Goal: Check status: Check status

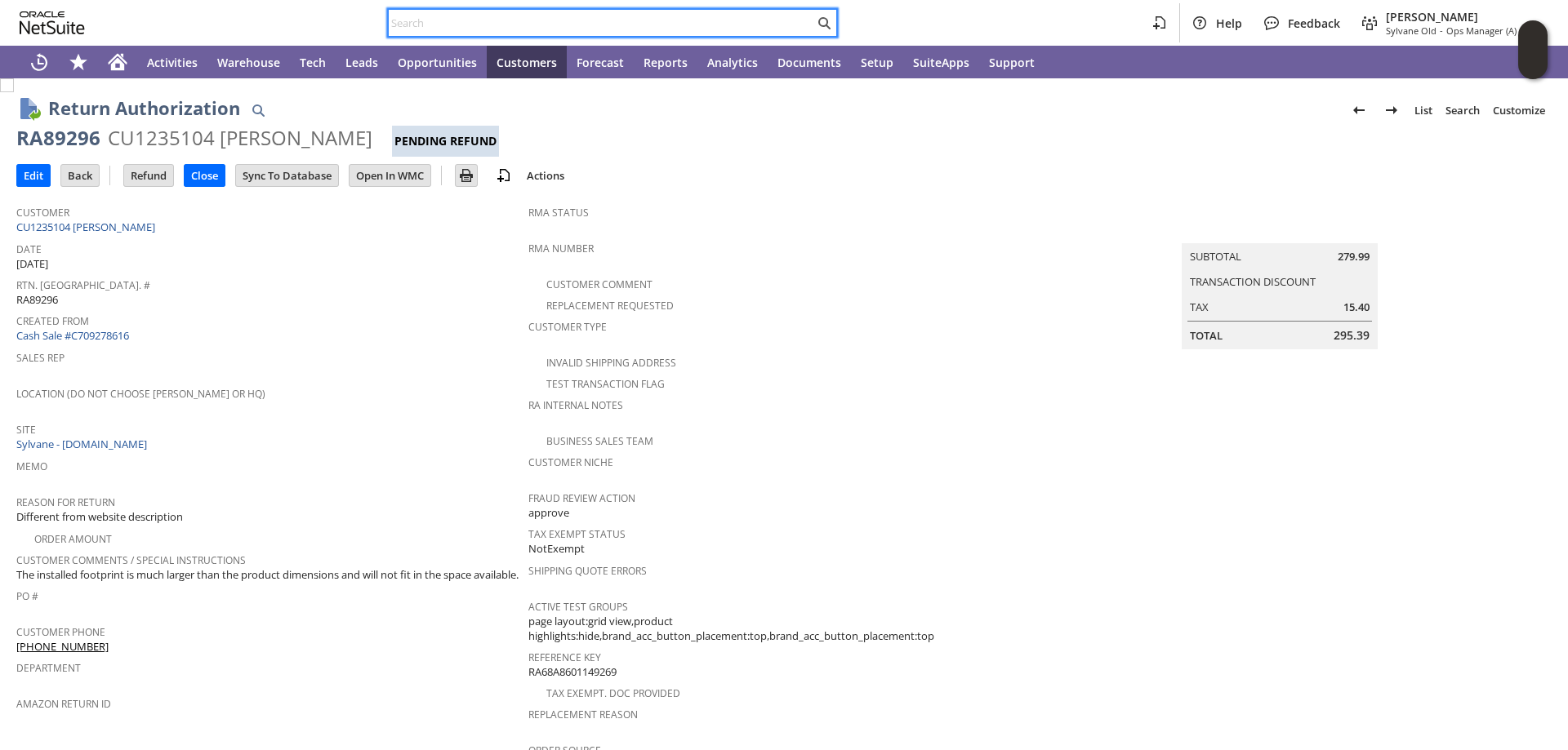
click at [434, 25] on input "text" at bounding box center [601, 23] width 425 height 19
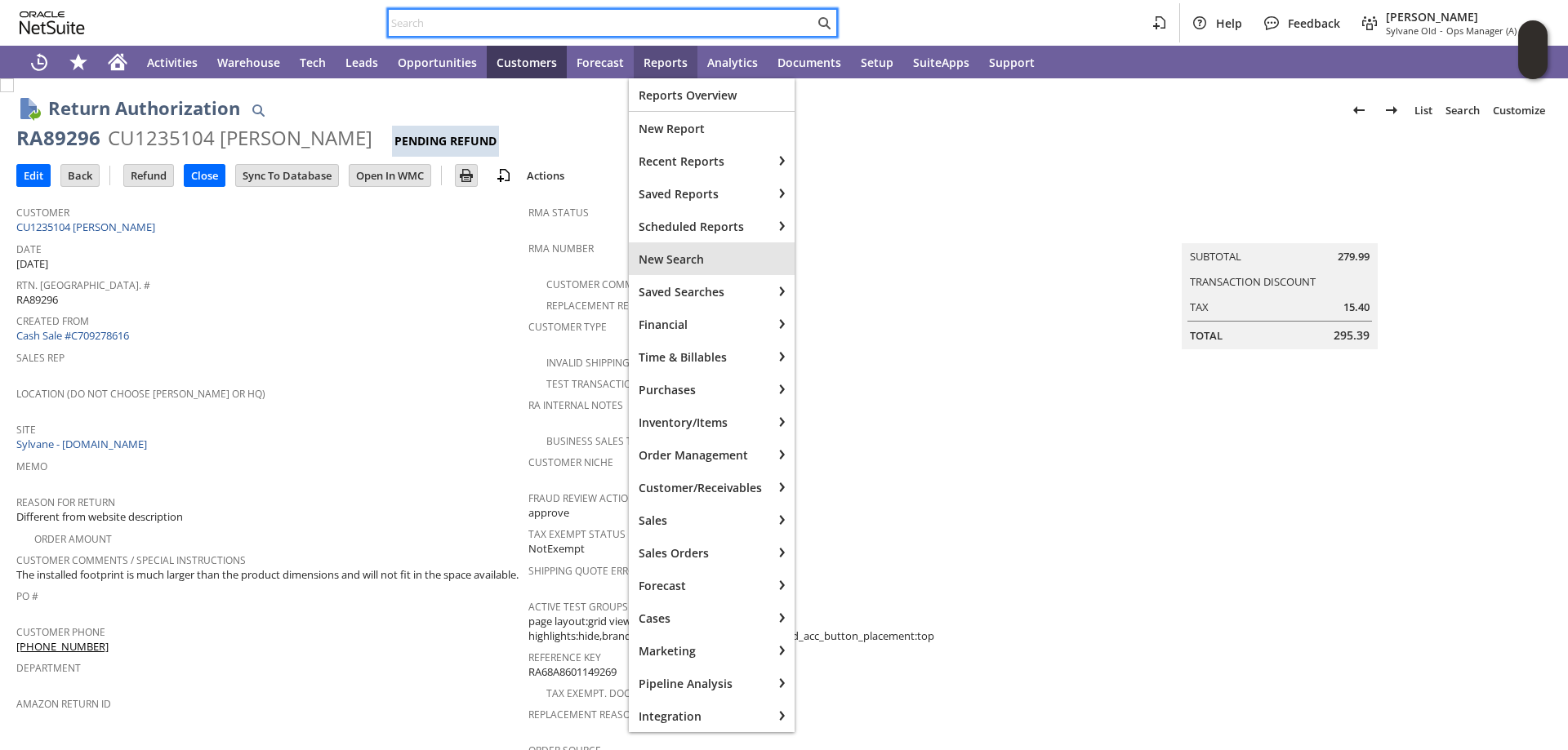
click at [709, 250] on div "New Search" at bounding box center [711, 258] width 166 height 33
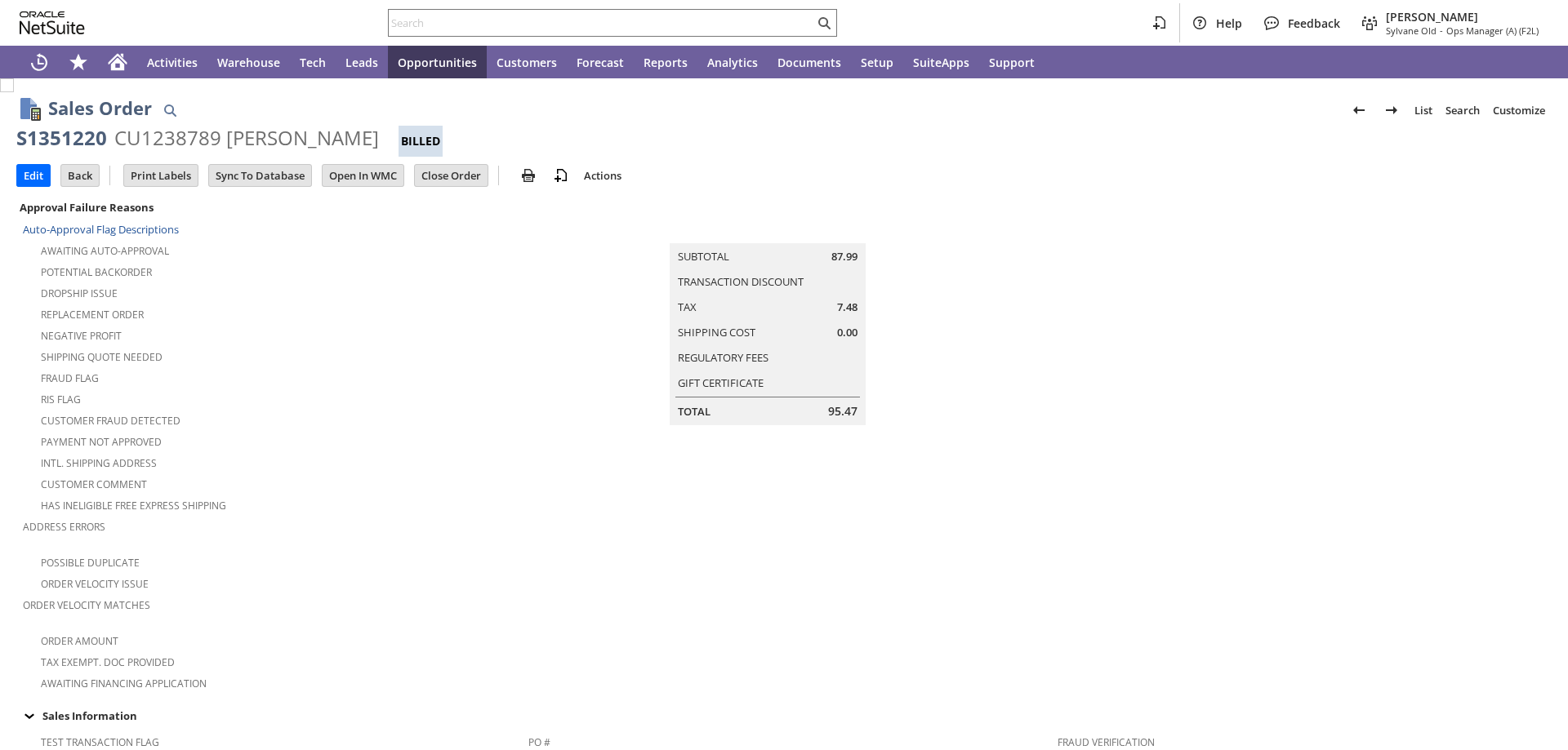
scroll to position [571, 0]
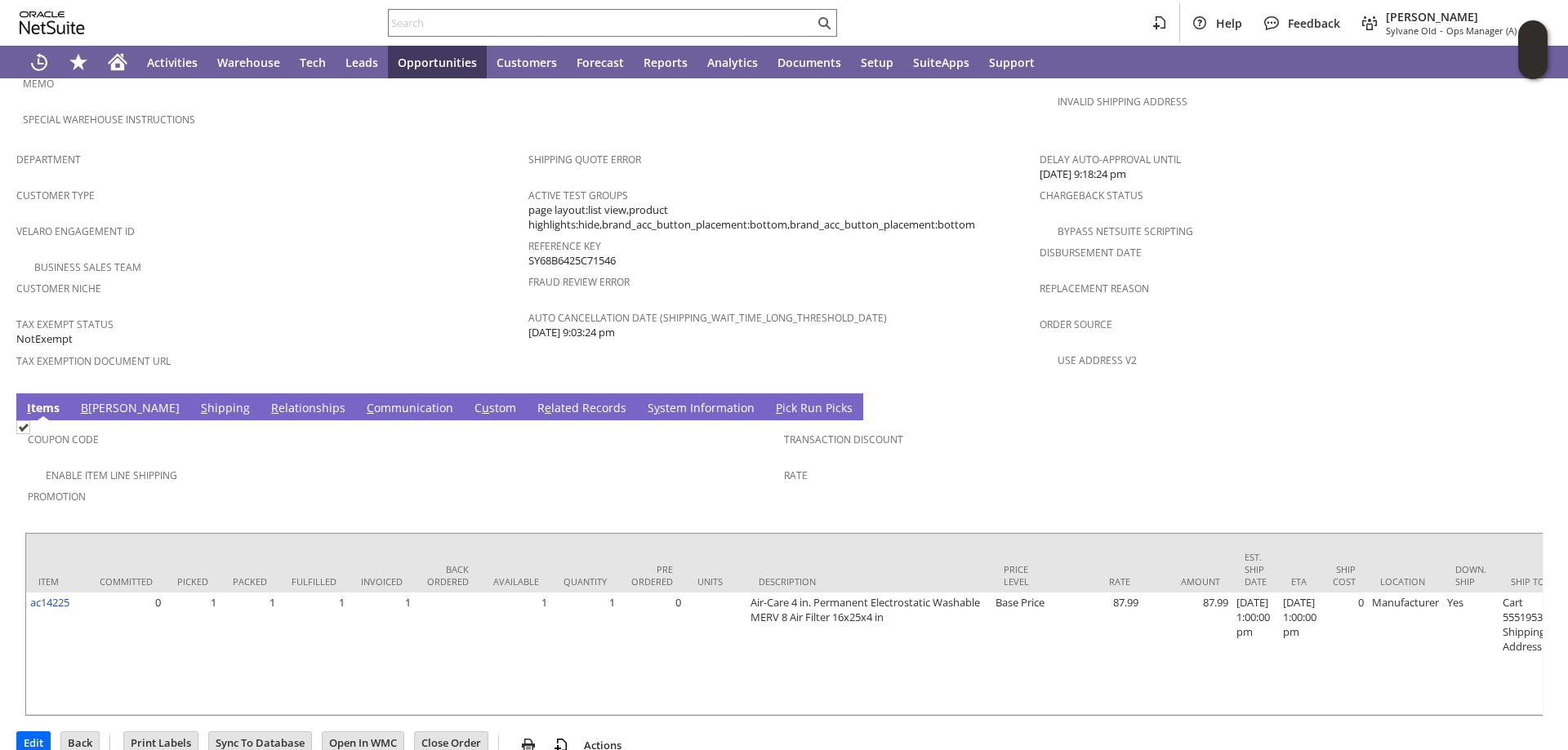
drag, startPoint x: 503, startPoint y: 369, endPoint x: 469, endPoint y: 346, distance: 41.0
click at [533, 400] on link "R e lated Records" at bounding box center [581, 408] width 97 height 18
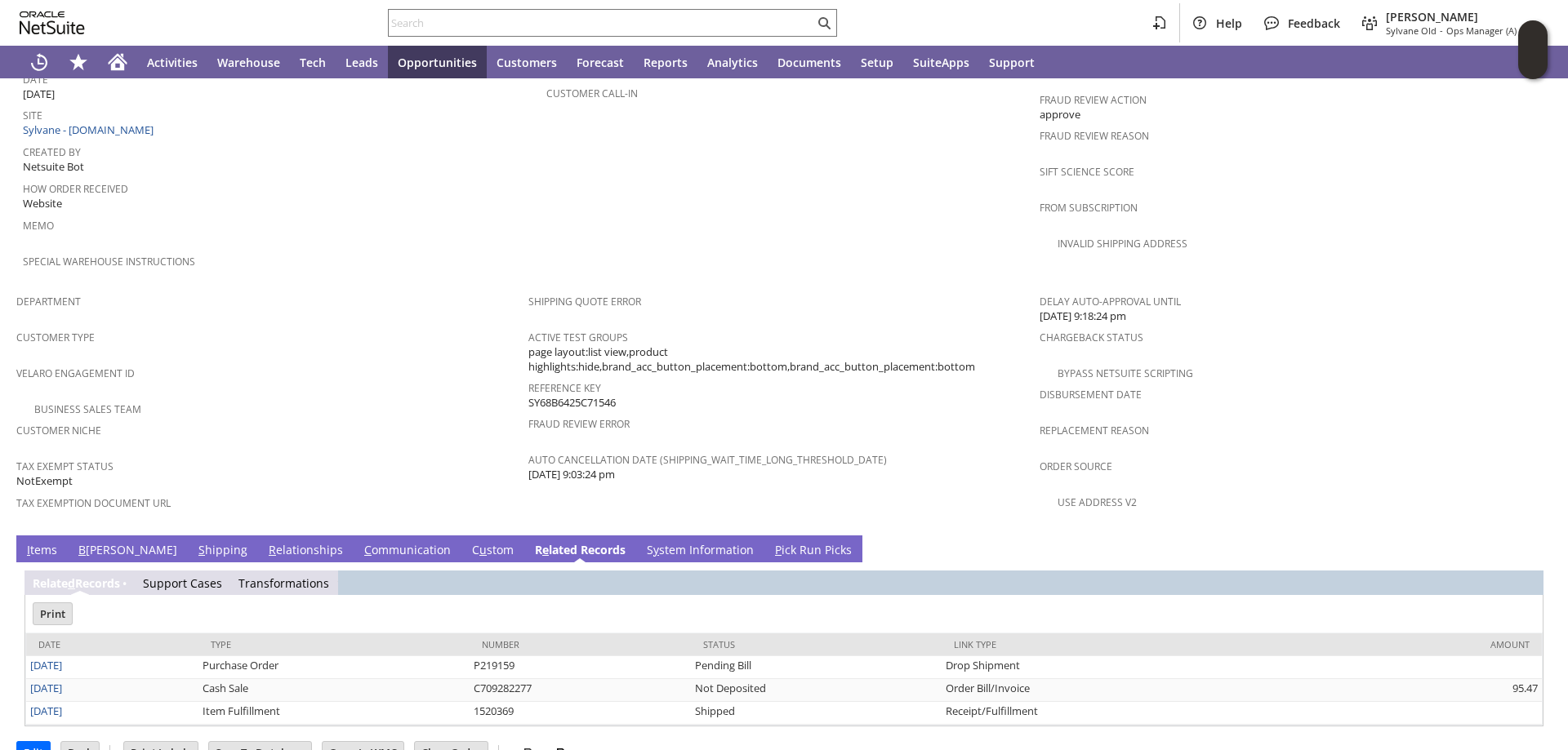
scroll to position [0, 0]
click at [500, 21] on input "text" at bounding box center [601, 23] width 425 height 19
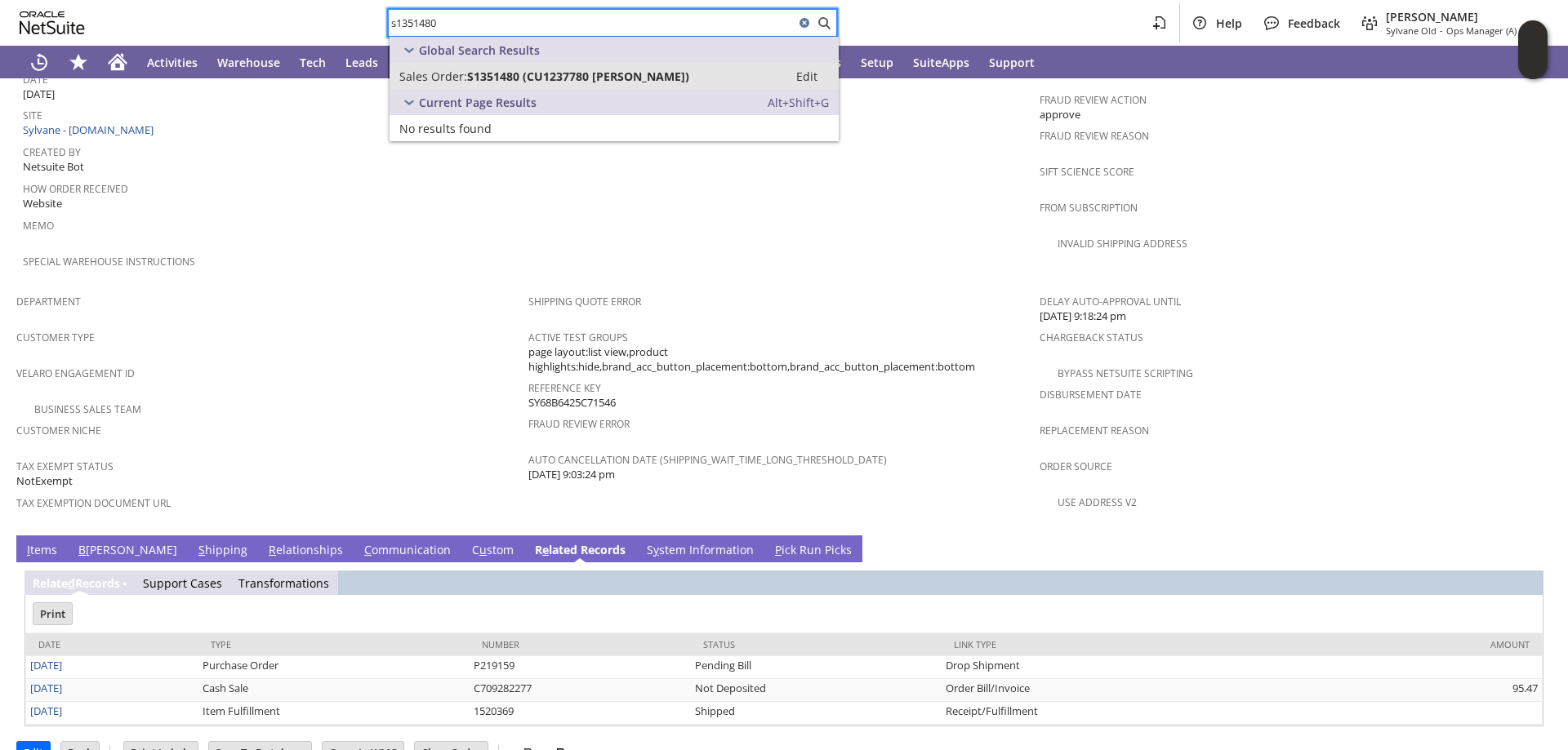
type input "s1351480"
click at [482, 69] on span "S1351480 (CU1237780 [PERSON_NAME])" at bounding box center [578, 77] width 222 height 15
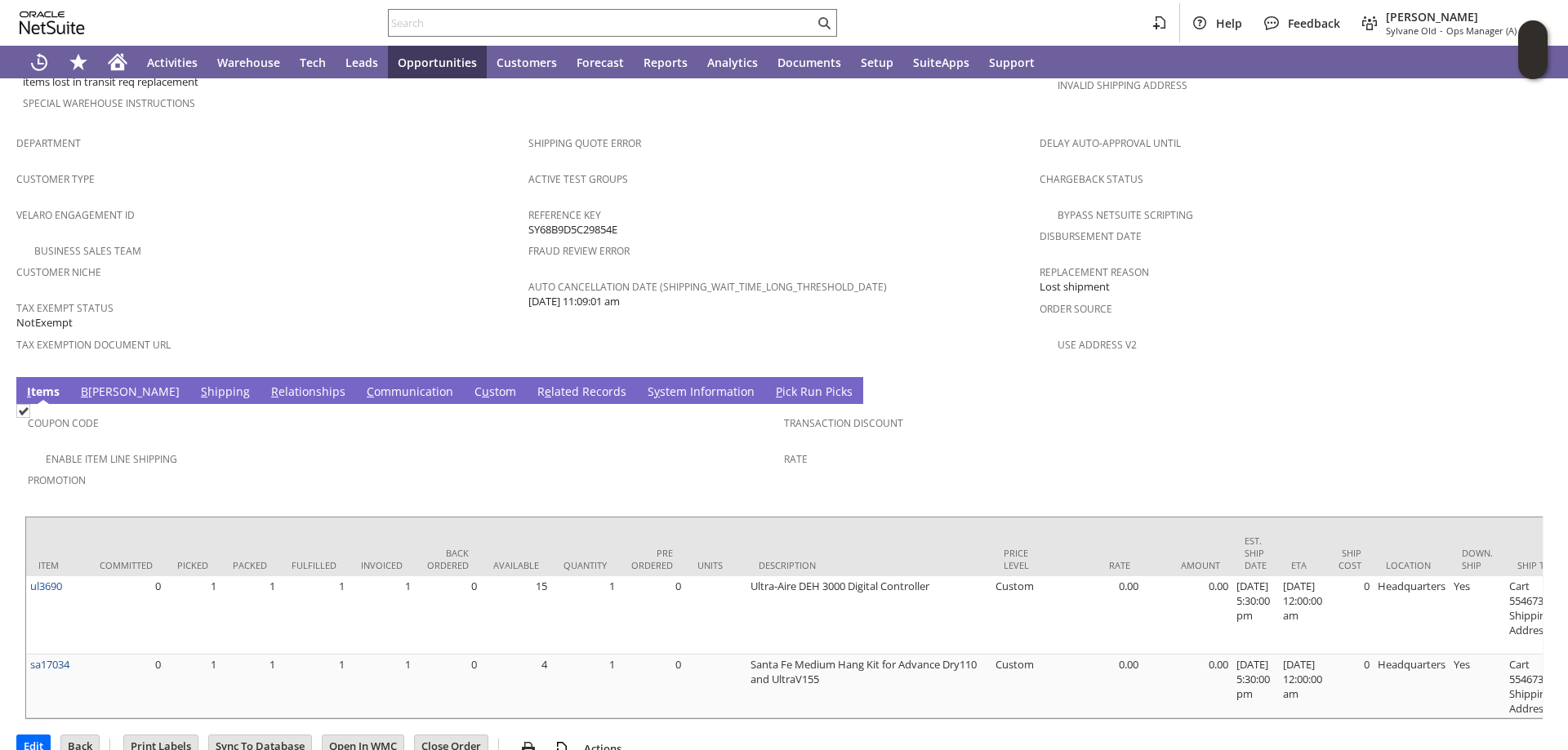
scroll to position [990, 0]
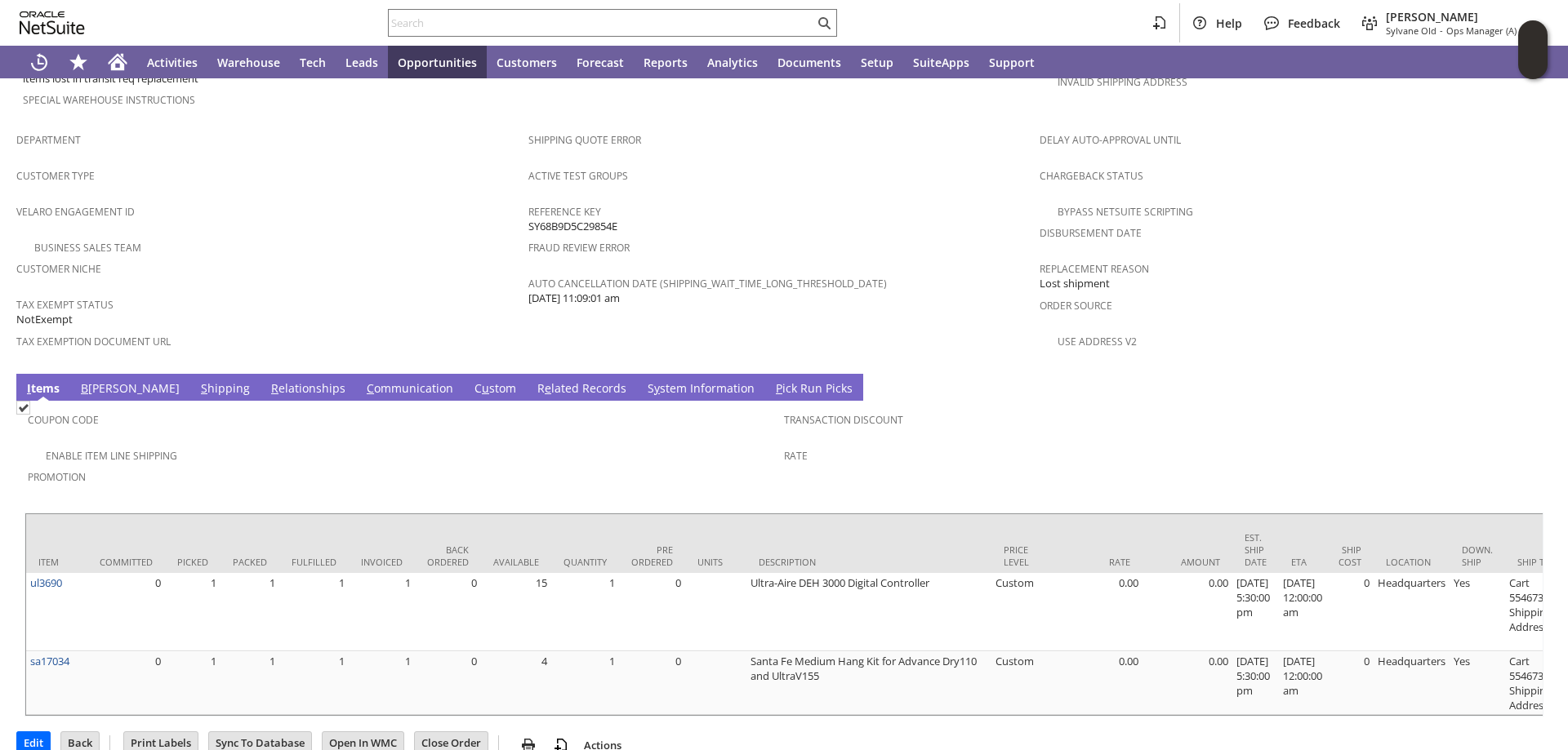
click at [533, 380] on link "R e lated Records" at bounding box center [581, 388] width 97 height 18
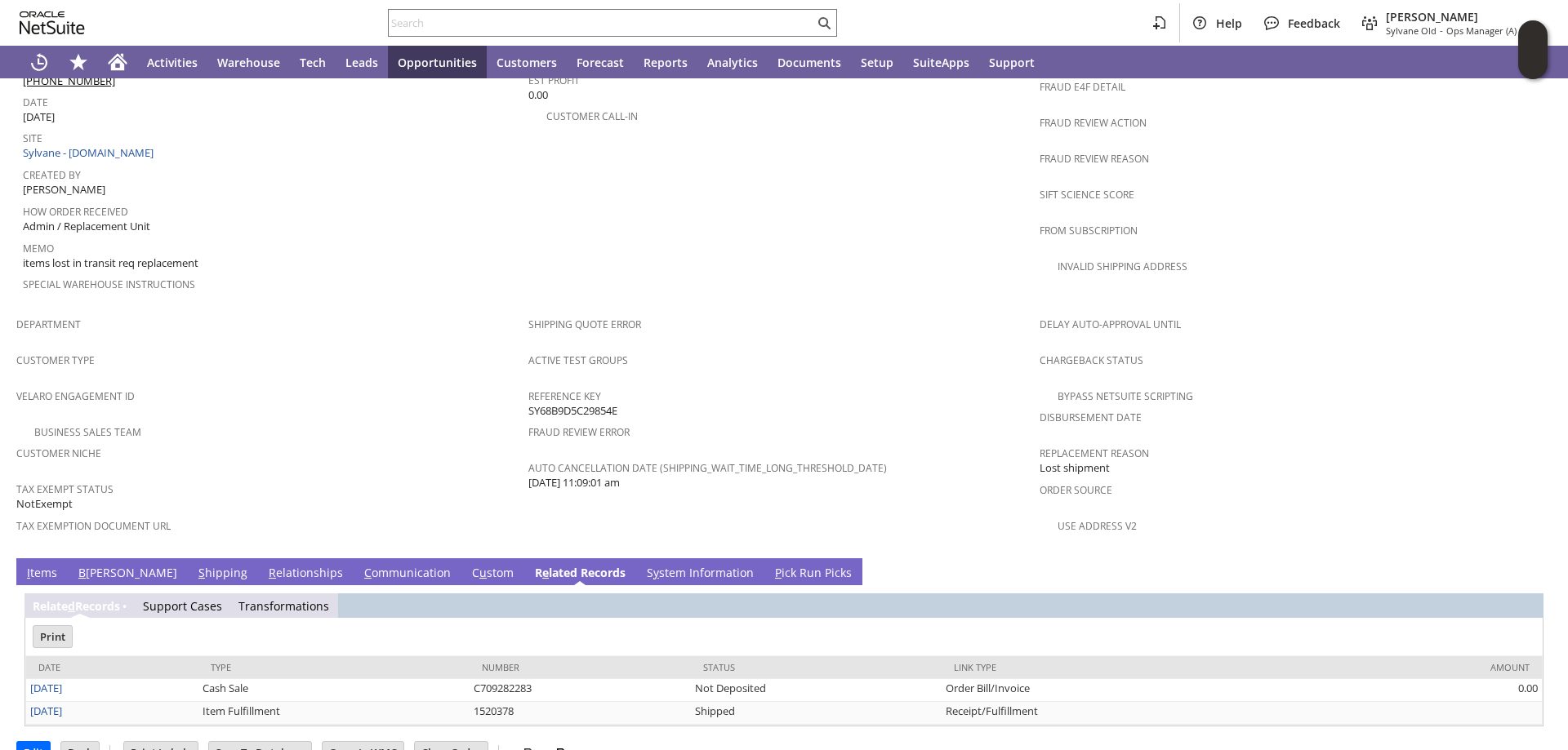
scroll to position [0, 0]
click at [39, 564] on link "I tems" at bounding box center [42, 573] width 38 height 18
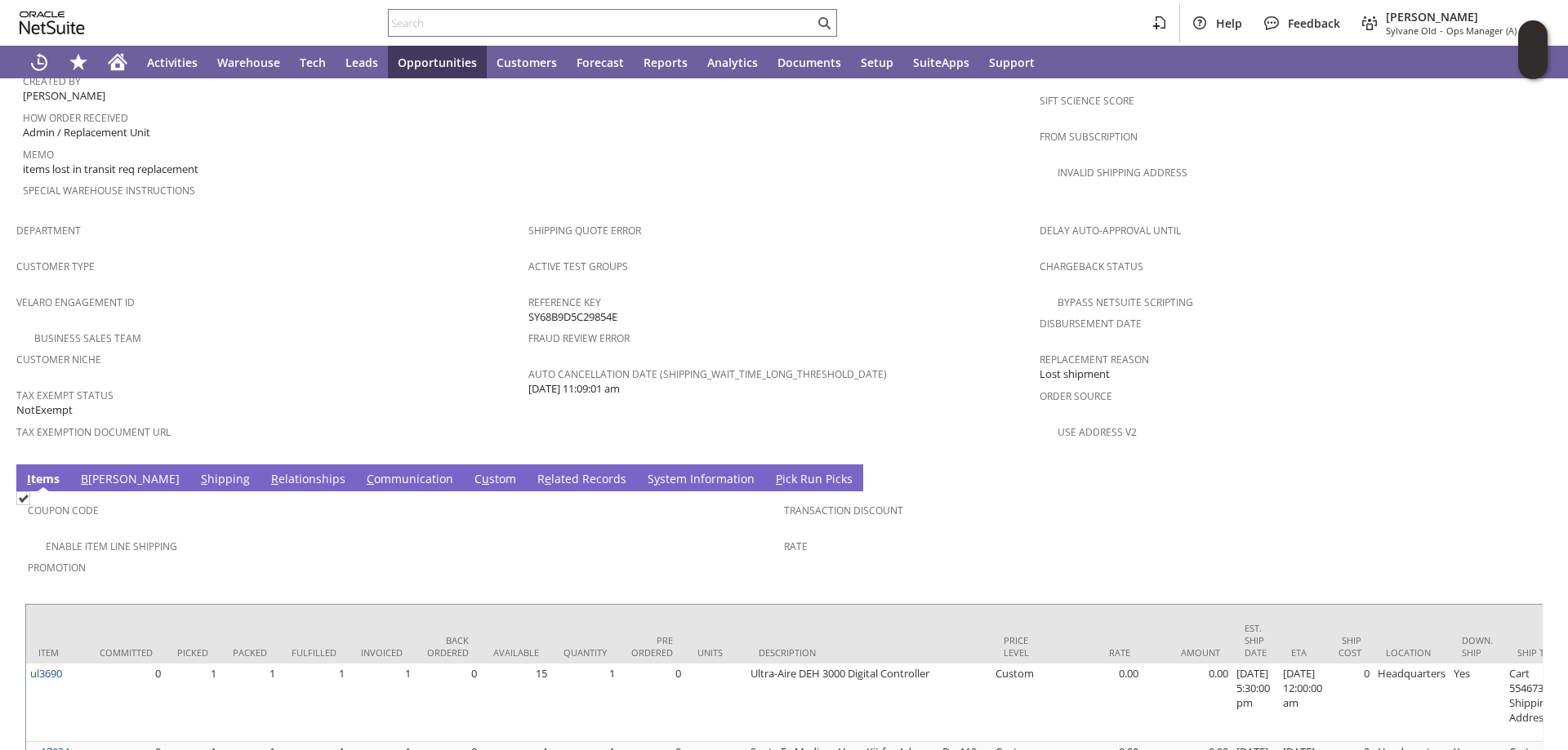
scroll to position [968, 0]
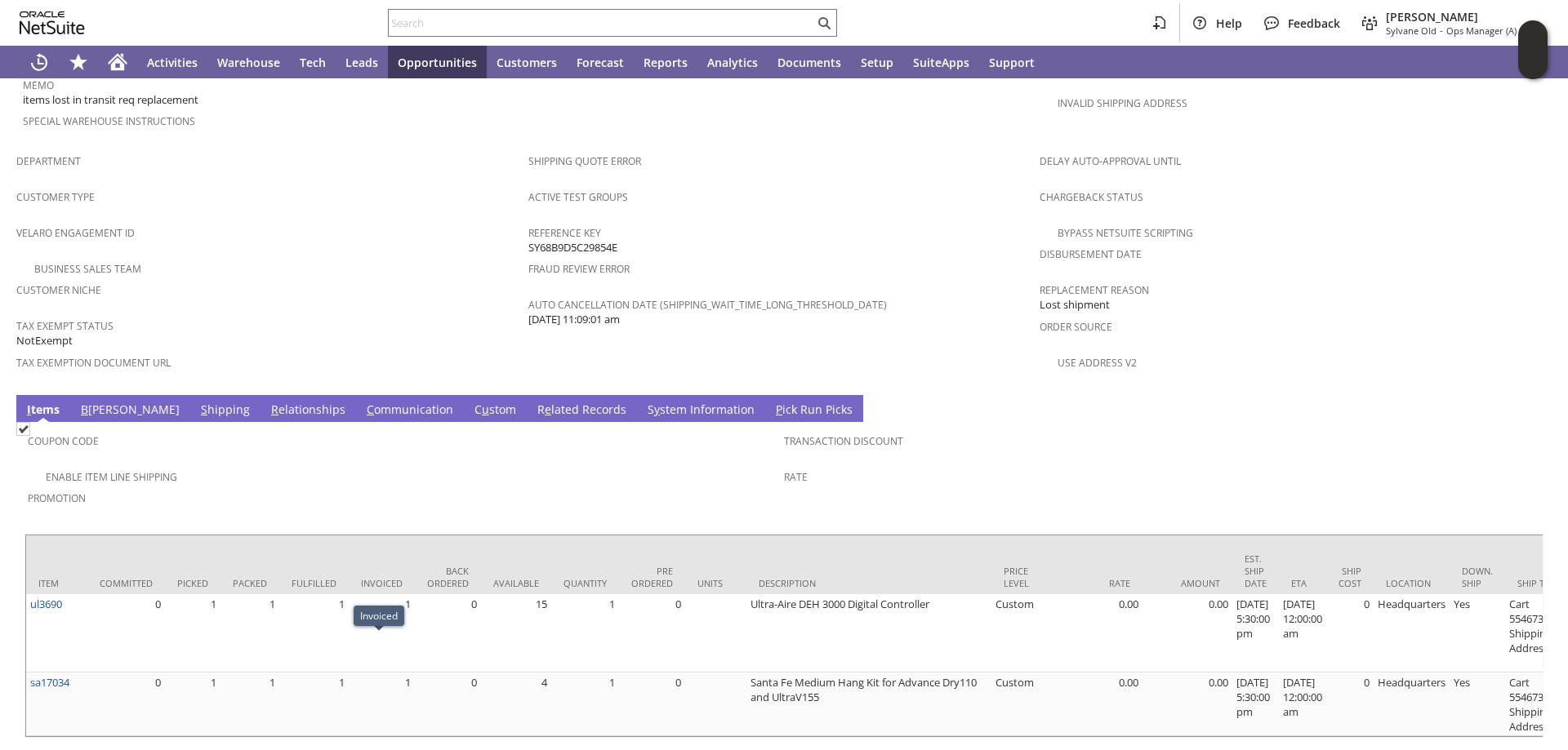
click at [526, 395] on td "R e lated Records" at bounding box center [581, 408] width 110 height 27
click at [533, 402] on link "R e lated Records" at bounding box center [581, 410] width 97 height 18
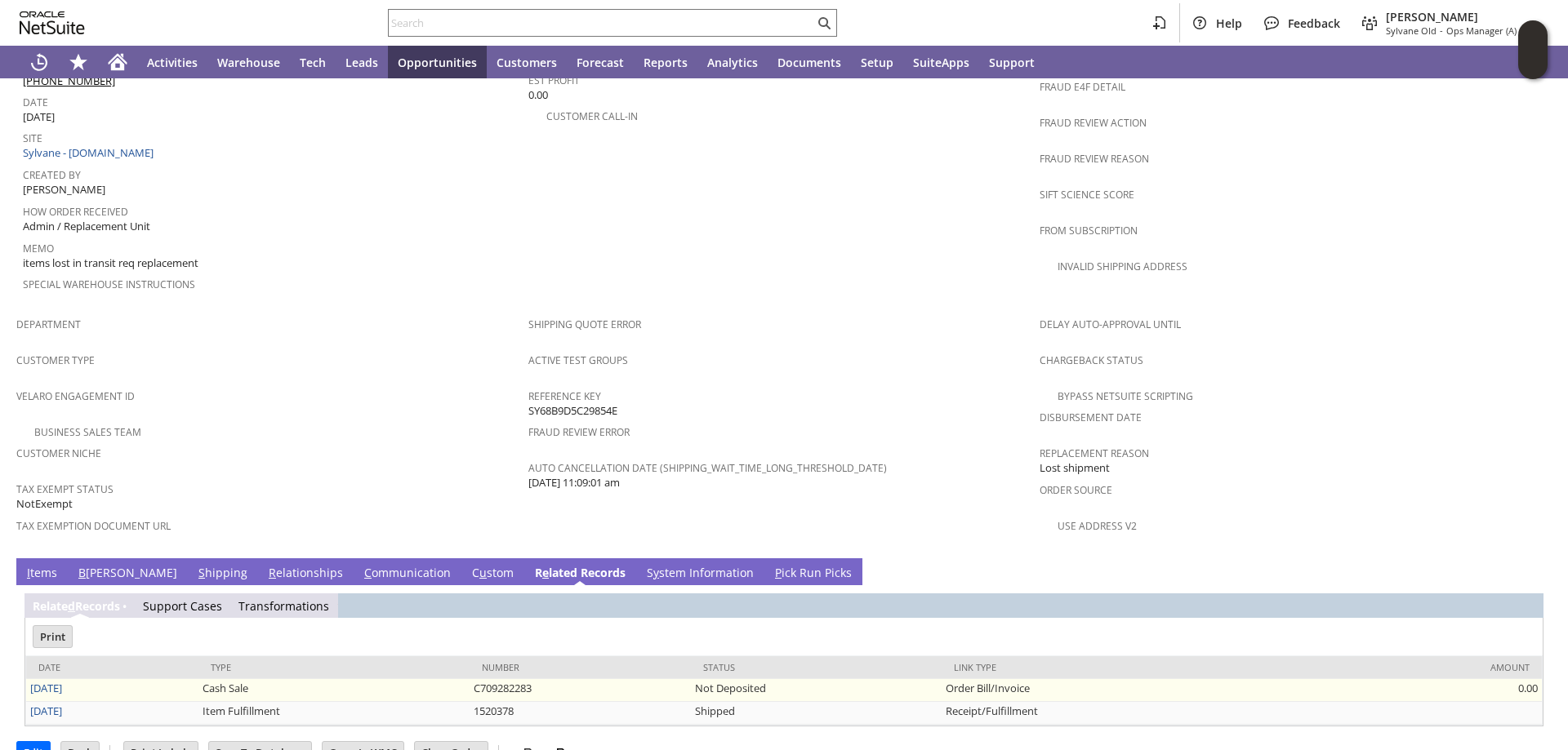
scroll to position [0, 0]
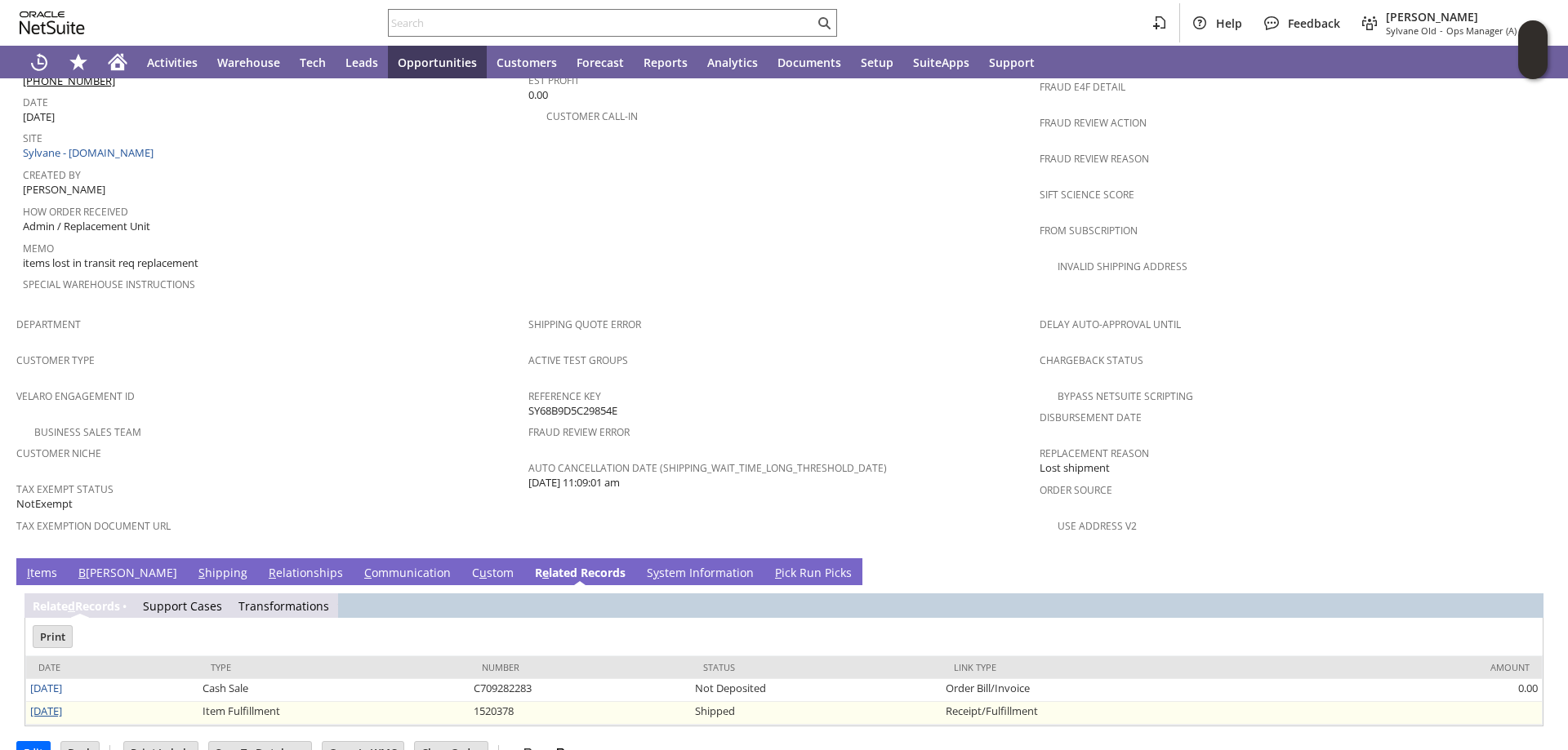
click at [55, 703] on link "9/8/2025" at bounding box center [46, 710] width 32 height 14
